Goal: Information Seeking & Learning: Get advice/opinions

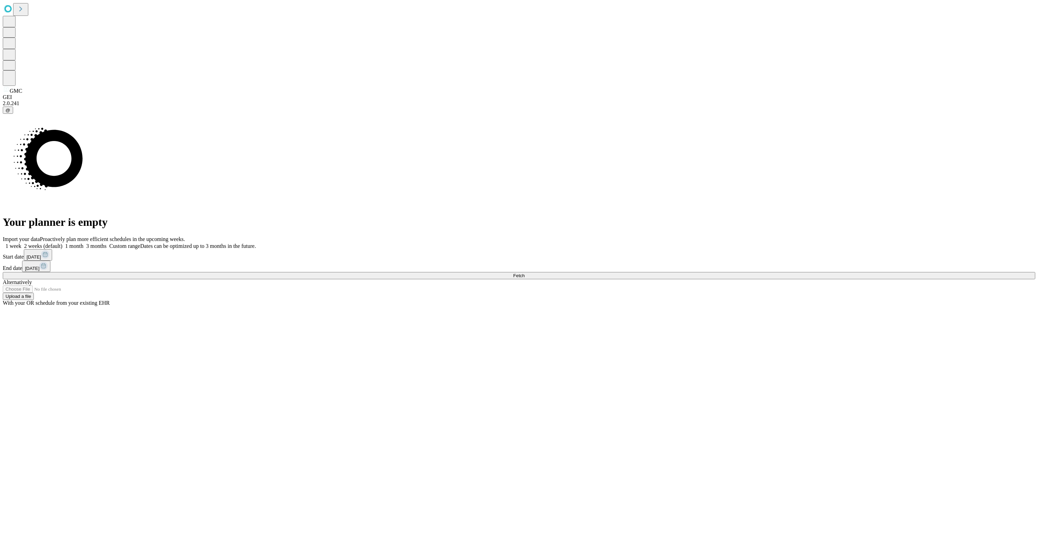
click at [905, 279] on button "Fetch" at bounding box center [519, 275] width 1032 height 7
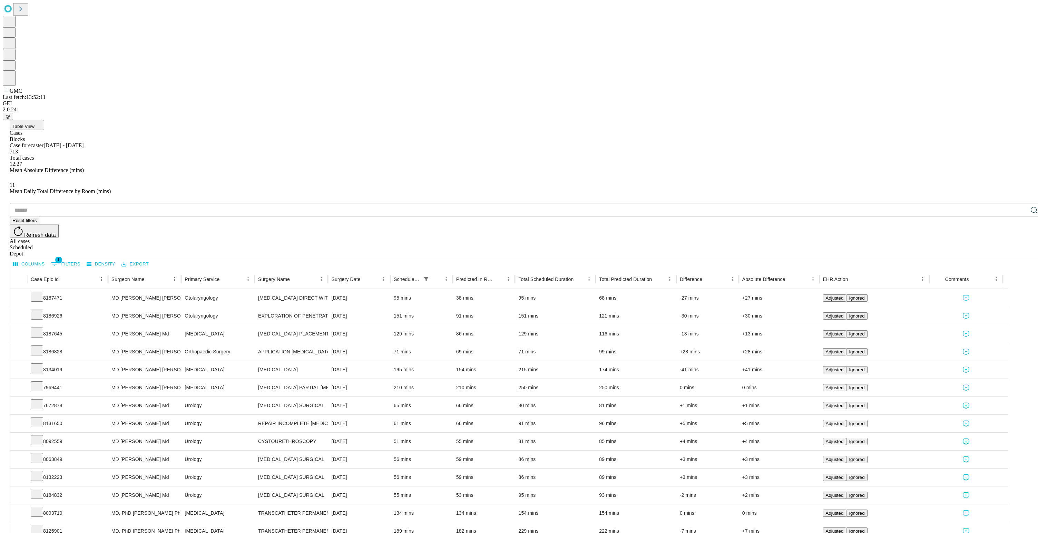
click at [35, 124] on span "Table View" at bounding box center [23, 126] width 22 height 5
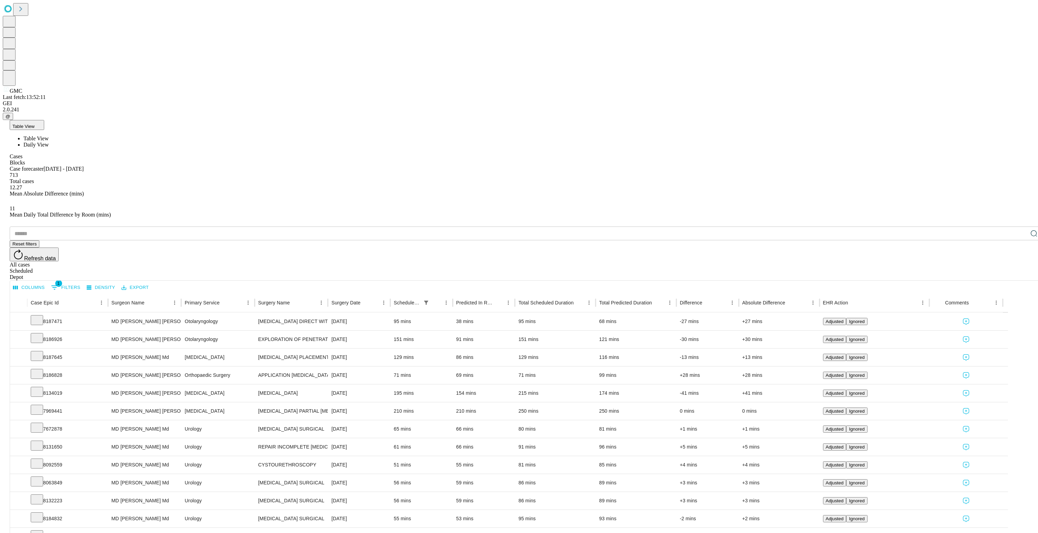
click at [63, 142] on li "Daily View" at bounding box center [532, 145] width 1018 height 6
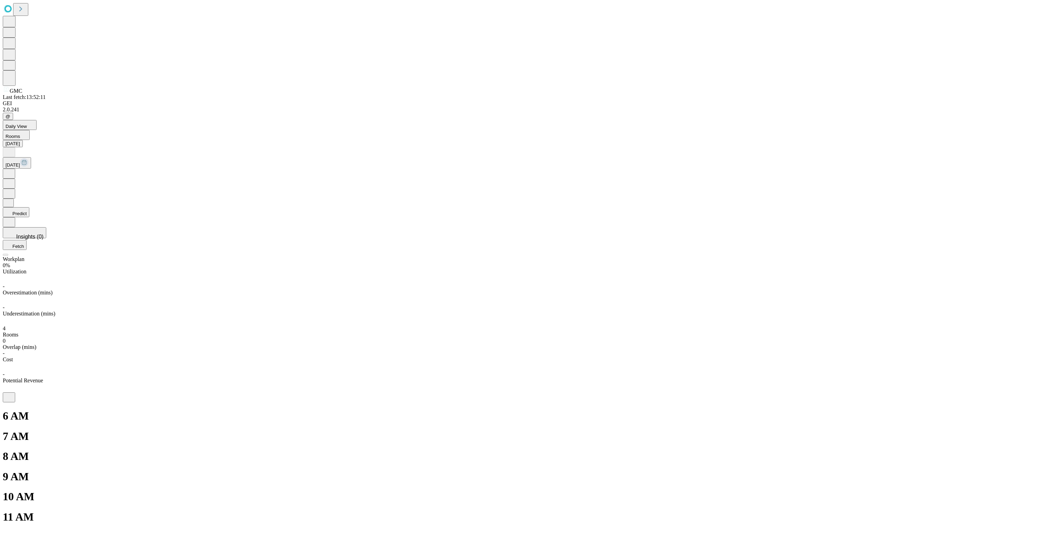
click at [10, 171] on icon at bounding box center [9, 172] width 2 height 3
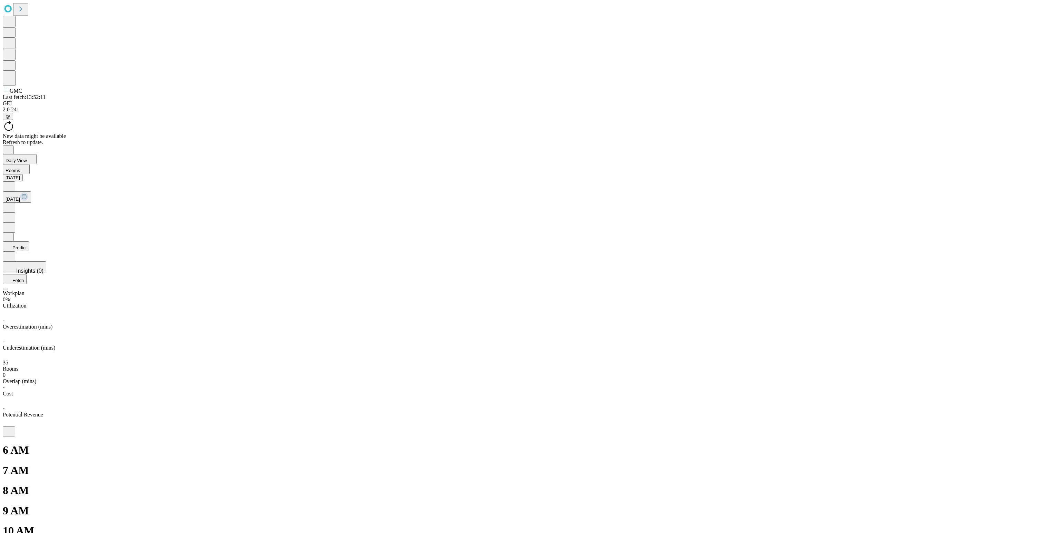
click at [29, 242] on button "Predict" at bounding box center [16, 247] width 27 height 10
click at [989, 305] on div "Original" at bounding box center [519, 308] width 1032 height 6
click at [1013, 311] on div "Predicted" at bounding box center [519, 314] width 1032 height 6
click at [992, 305] on div "Original" at bounding box center [519, 308] width 1032 height 6
click at [1009, 311] on div "Predicted" at bounding box center [519, 314] width 1032 height 6
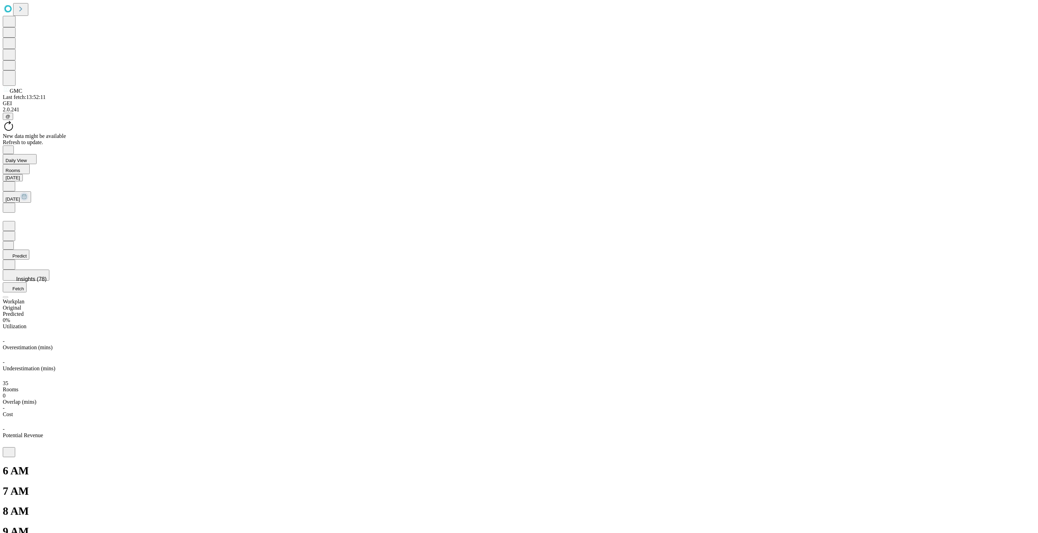
click at [982, 305] on div "Original" at bounding box center [519, 308] width 1032 height 6
click at [1009, 311] on div "Predicted" at bounding box center [519, 314] width 1032 height 6
click at [989, 305] on div "Original" at bounding box center [519, 308] width 1032 height 6
click at [1012, 311] on div "Predicted" at bounding box center [519, 314] width 1032 height 6
click at [993, 305] on div "Original" at bounding box center [519, 308] width 1032 height 6
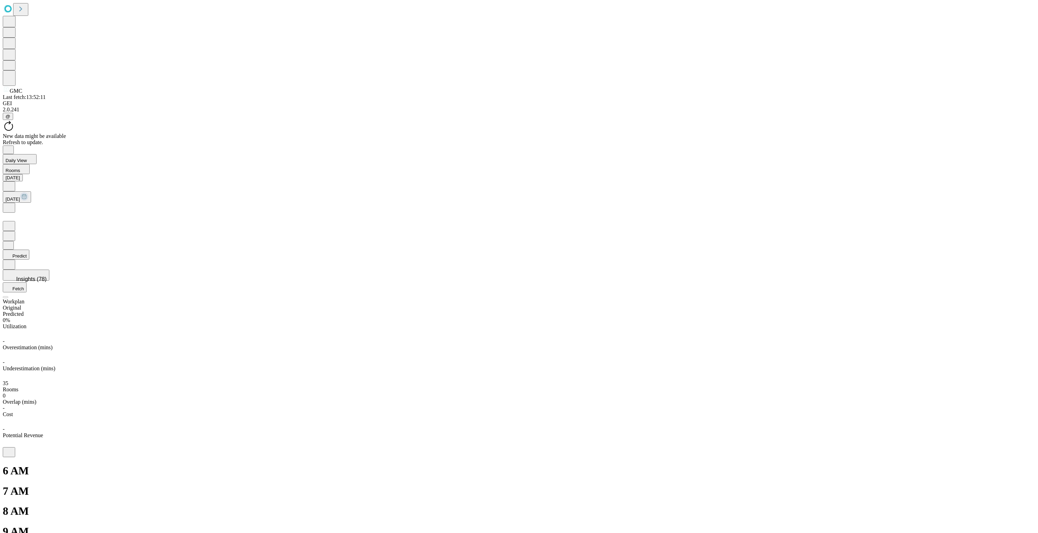
click at [1015, 311] on div "Predicted" at bounding box center [519, 314] width 1032 height 6
click at [992, 305] on div "Original" at bounding box center [519, 308] width 1032 height 6
click at [1013, 311] on div "Predicted" at bounding box center [519, 314] width 1032 height 6
click at [992, 305] on div "Original" at bounding box center [519, 308] width 1032 height 6
click at [1012, 311] on div "Predicted" at bounding box center [519, 314] width 1032 height 6
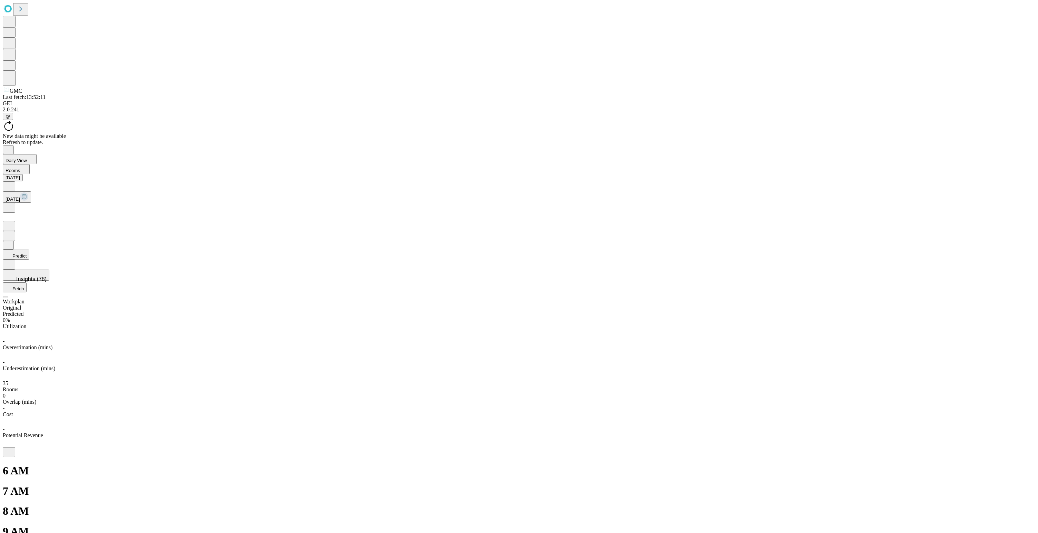
click at [994, 305] on div "Original" at bounding box center [519, 308] width 1032 height 6
click at [1013, 311] on div "Predicted" at bounding box center [519, 314] width 1032 height 6
click at [987, 305] on div "Original" at bounding box center [519, 308] width 1032 height 6
click at [1017, 311] on div "Predicted" at bounding box center [519, 314] width 1032 height 6
click at [993, 305] on div "Original" at bounding box center [519, 308] width 1032 height 6
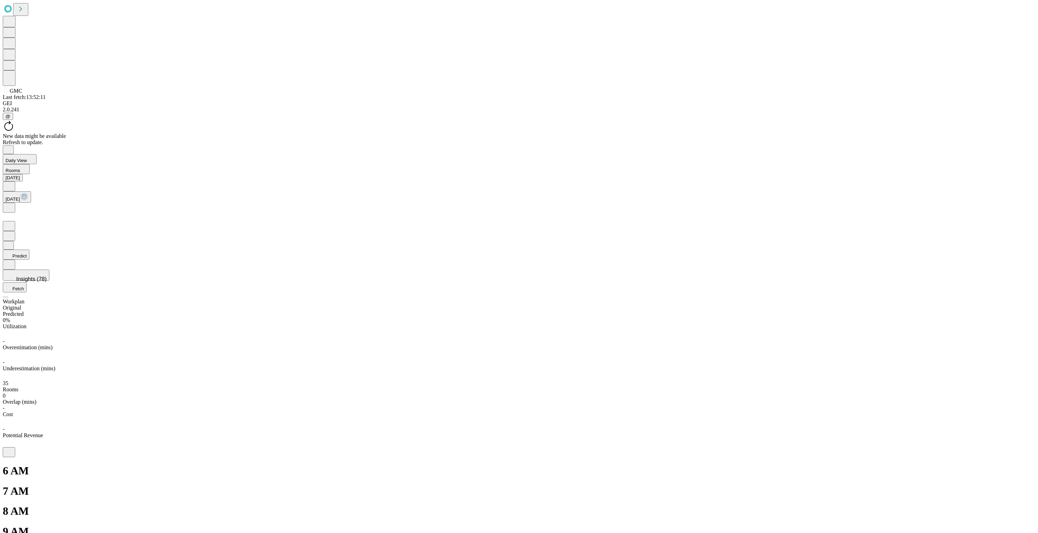
click at [1019, 311] on div "Predicted" at bounding box center [519, 314] width 1032 height 6
click at [997, 305] on div "Original Predicted" at bounding box center [519, 311] width 1032 height 12
click at [991, 305] on div "Original" at bounding box center [519, 308] width 1032 height 6
click at [1014, 311] on div "Predicted" at bounding box center [519, 314] width 1032 height 6
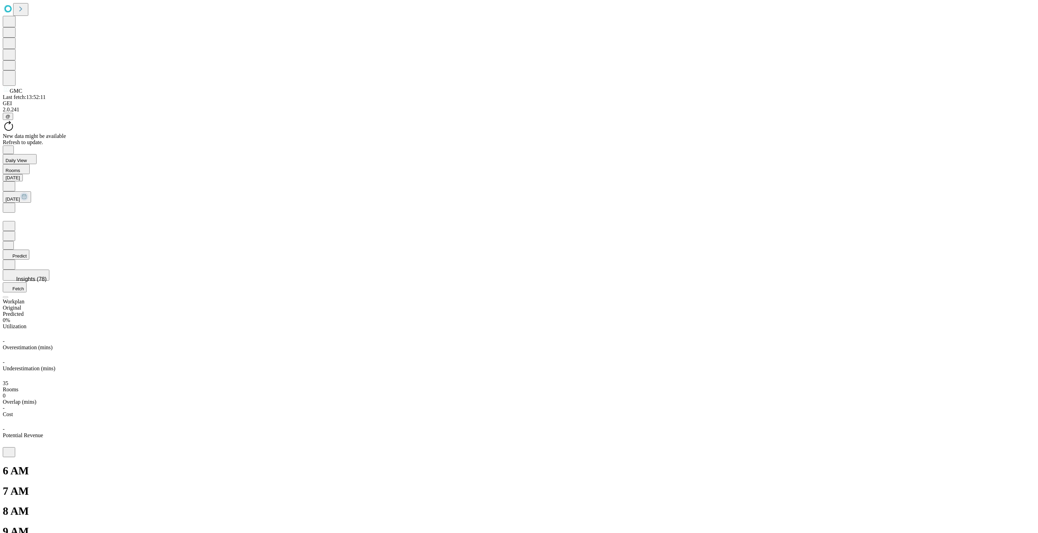
drag, startPoint x: 975, startPoint y: 34, endPoint x: 985, endPoint y: 34, distance: 10.0
click at [976, 305] on div "Original" at bounding box center [519, 308] width 1032 height 6
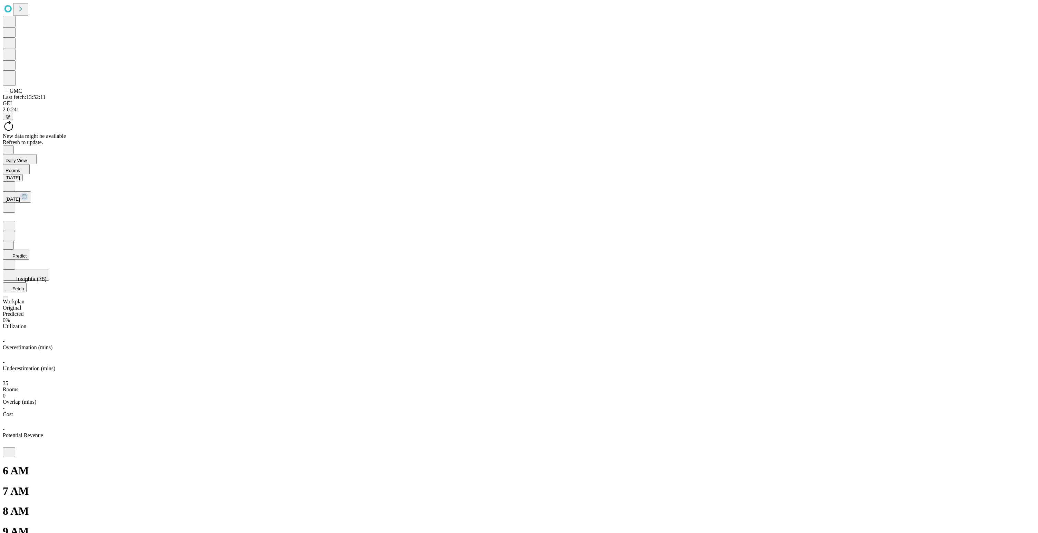
click at [1010, 311] on div "Predicted" at bounding box center [519, 314] width 1032 height 6
click at [989, 305] on div "Original" at bounding box center [519, 308] width 1032 height 6
